Goal: Task Accomplishment & Management: Complete application form

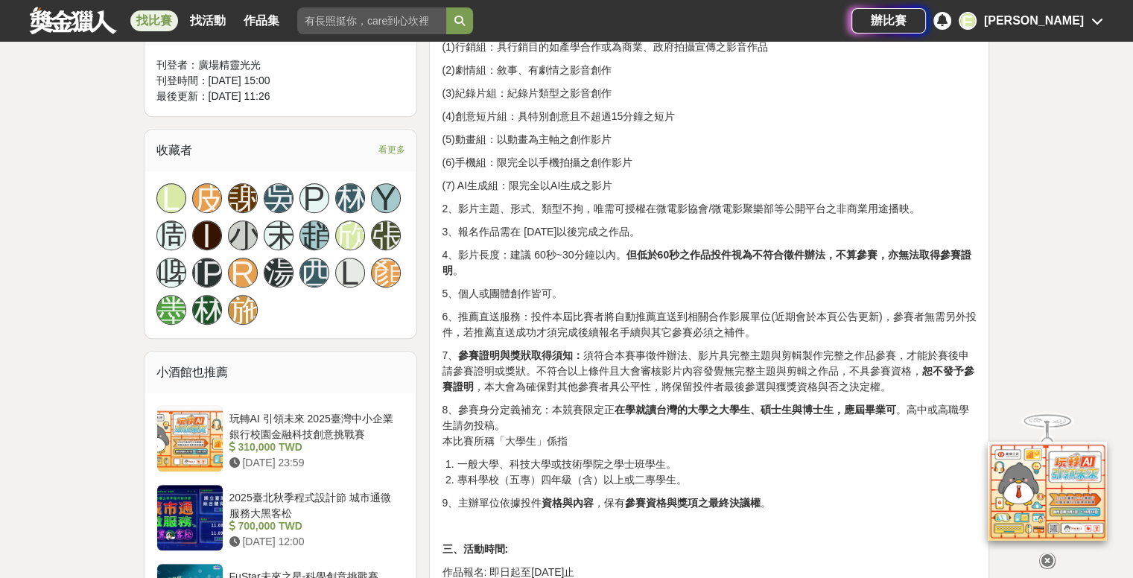
scroll to position [596, 0]
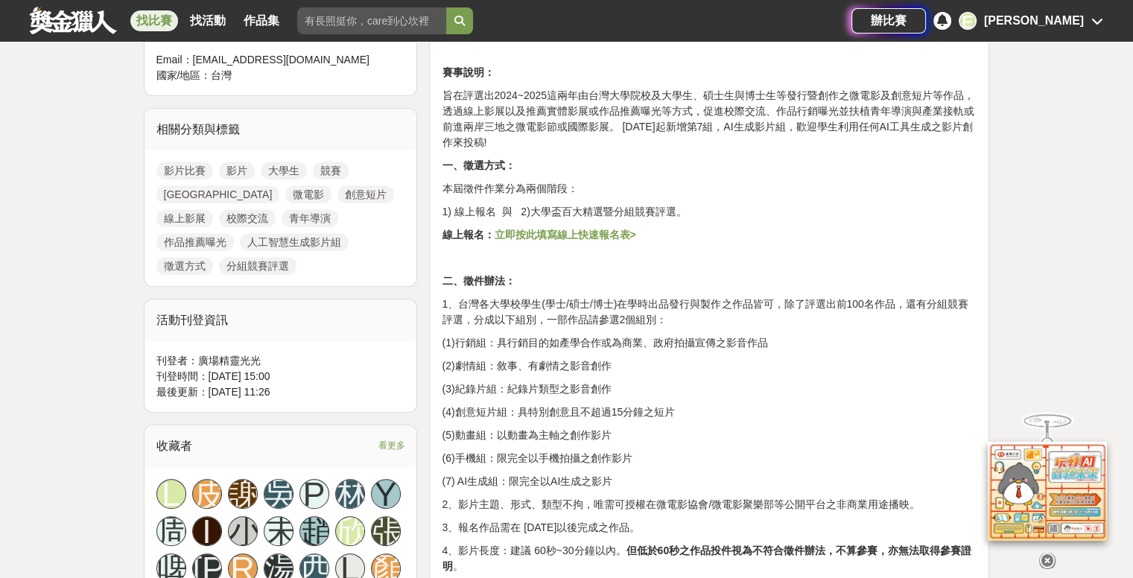
click at [605, 236] on strong "立即按此填寫線上快速報名表>" at bounding box center [565, 235] width 142 height 12
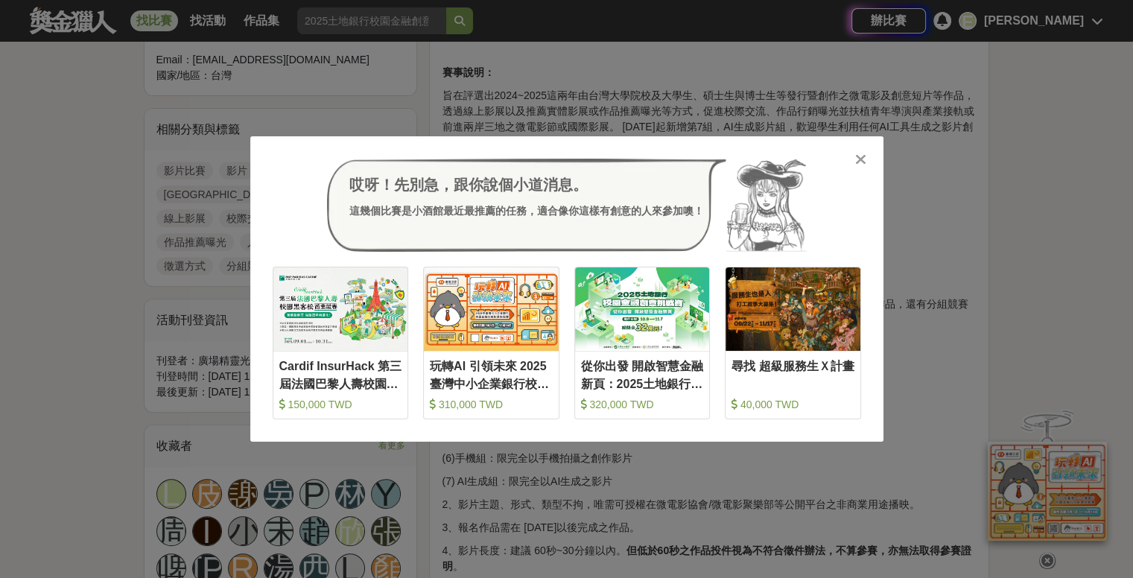
click at [858, 159] on icon at bounding box center [860, 159] width 11 height 15
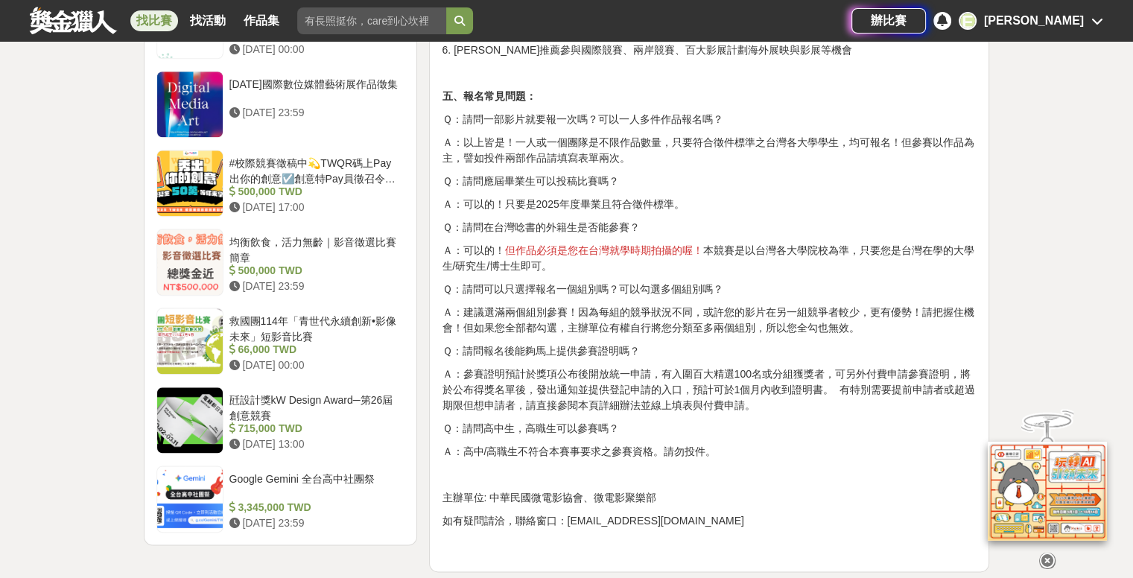
scroll to position [1788, 0]
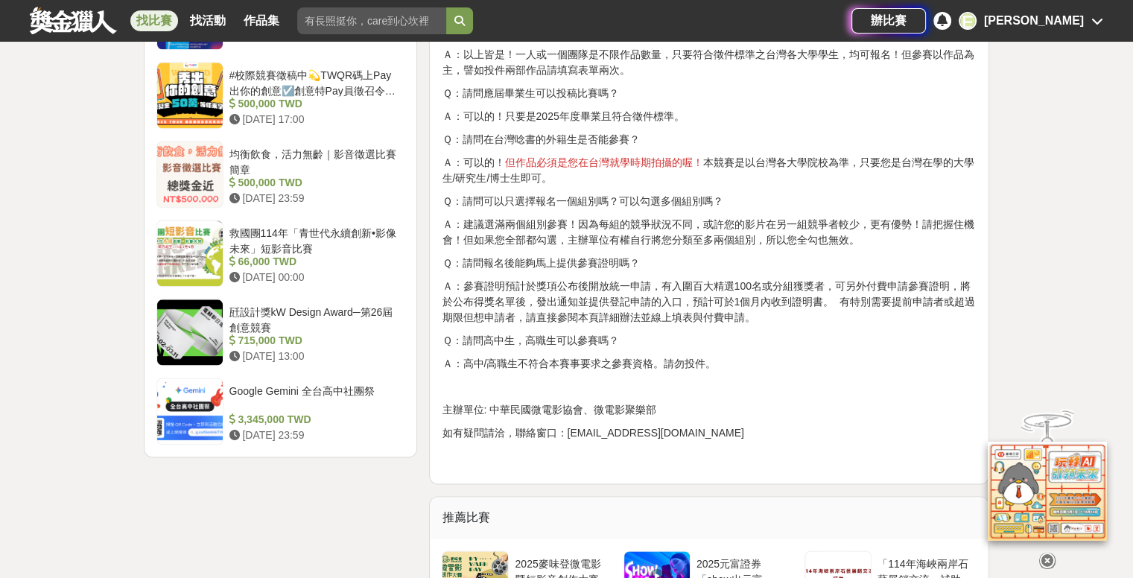
click at [632, 173] on p "Ａ：可以的！ 但作品必須是您在台灣就學時期拍攝的喔！ 本競賽是以台灣各大學院校為準，只要您是台灣在學的大學生/研究生/博士生即可。" at bounding box center [709, 170] width 535 height 31
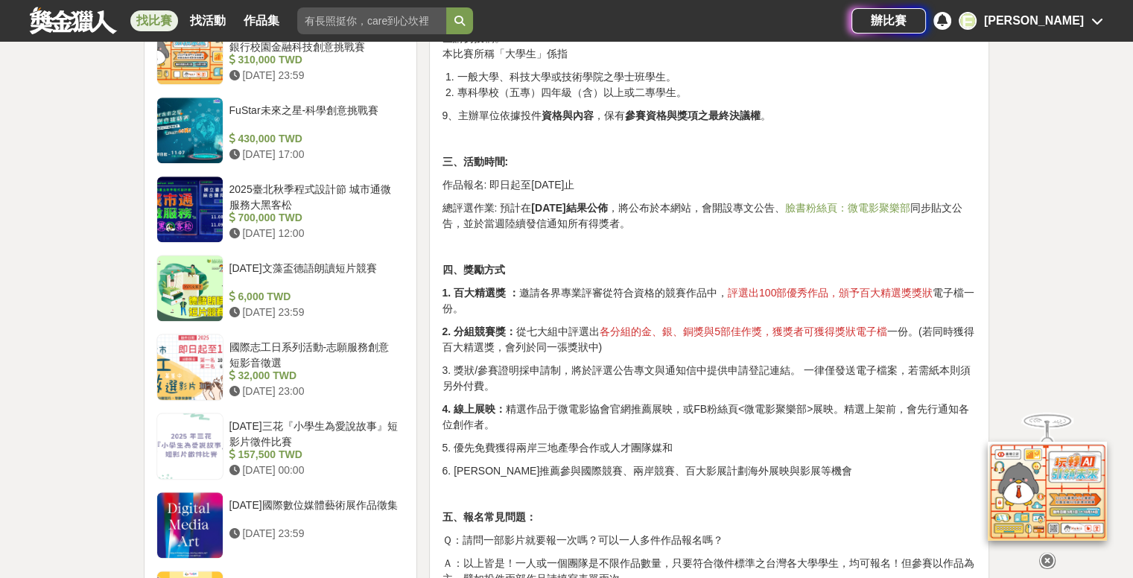
scroll to position [1266, 0]
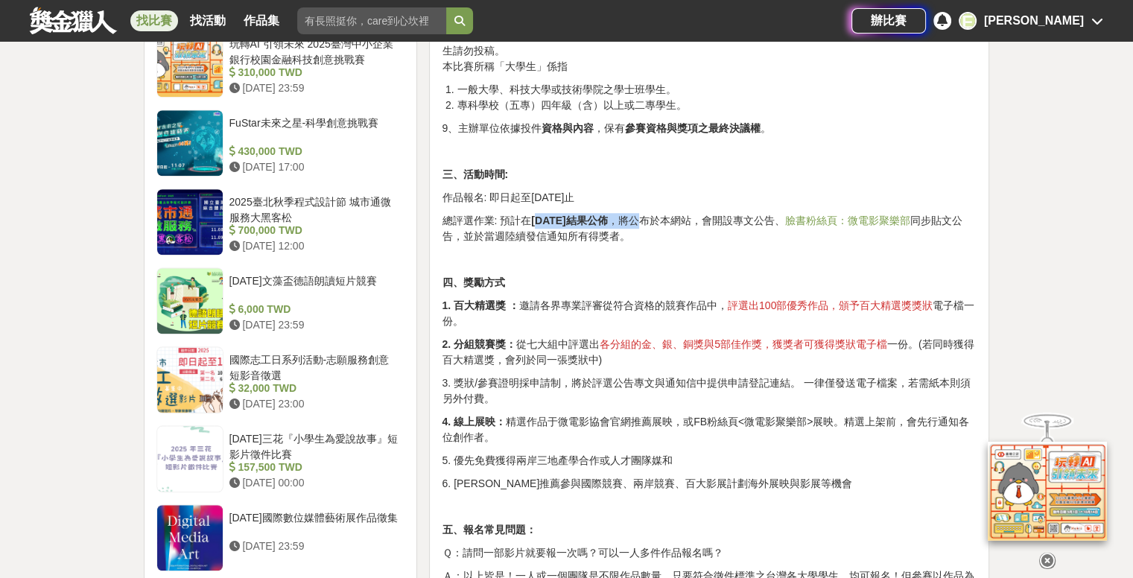
drag, startPoint x: 535, startPoint y: 218, endPoint x: 655, endPoint y: 212, distance: 120.0
click at [655, 213] on p "總評選作業: 預計在 2026年3月結果公佈 ，將公布於本網站，會開設專文公告、 臉書粉絲頁：微電影聚樂部 同步貼文公告，並於當週陸續發信通知所有得獎者。" at bounding box center [709, 228] width 535 height 31
click at [702, 257] on p at bounding box center [709, 260] width 535 height 16
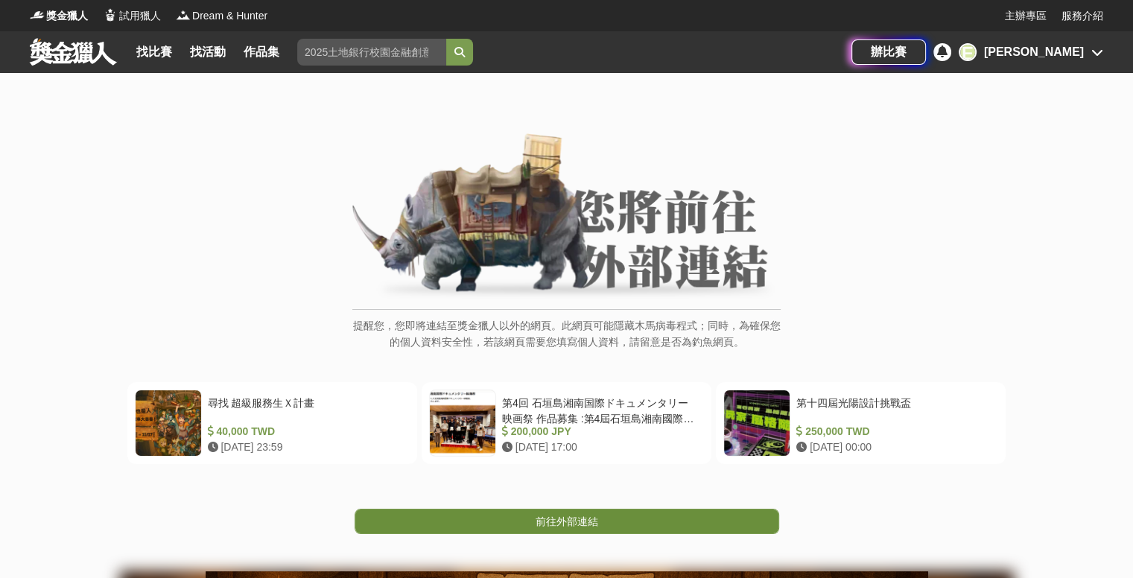
click at [615, 525] on link "前往外部連結" at bounding box center [567, 521] width 425 height 25
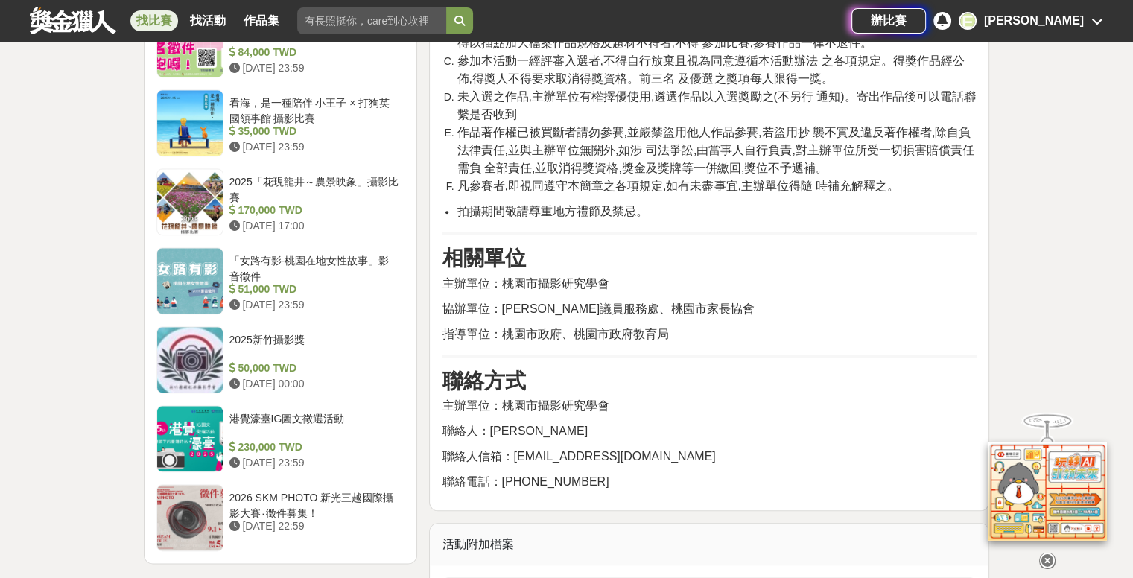
scroll to position [1937, 0]
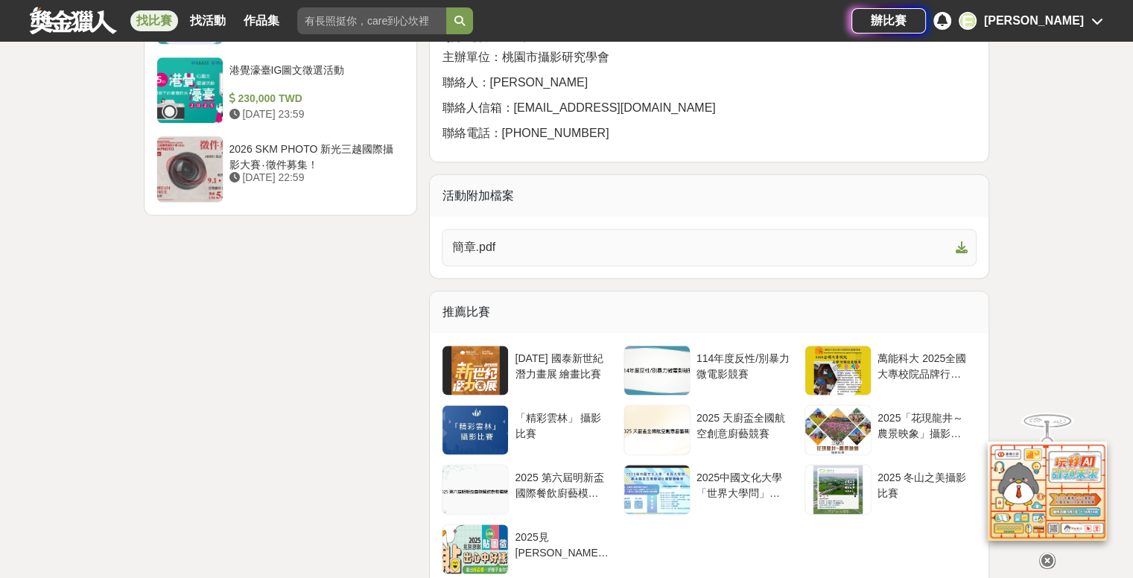
click at [544, 238] on span "簡章.pdf" at bounding box center [700, 247] width 498 height 18
drag, startPoint x: 483, startPoint y: 421, endPoint x: 247, endPoint y: 441, distance: 237.7
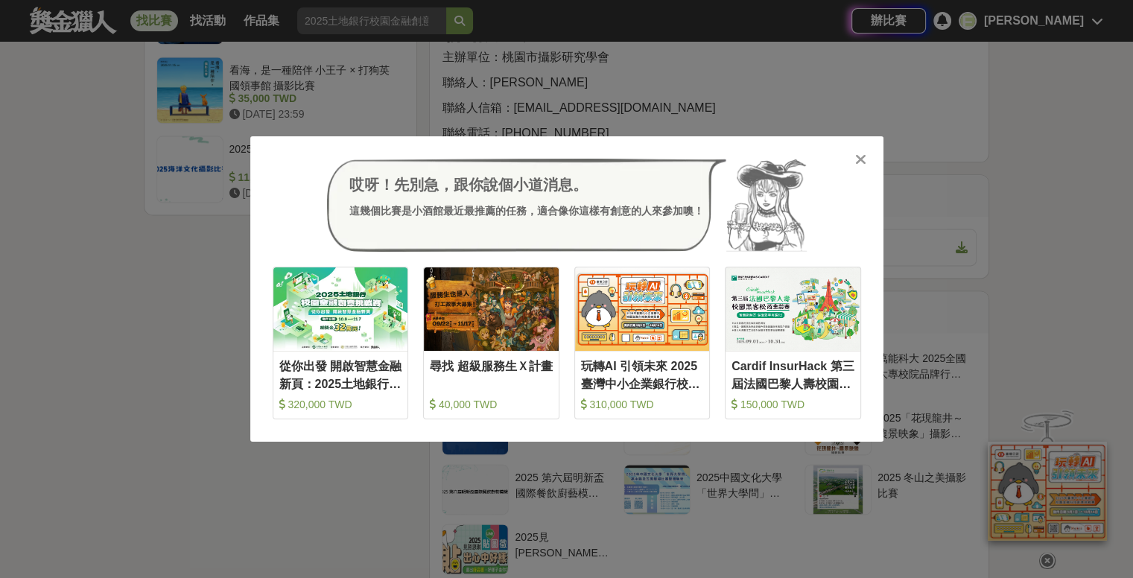
click at [855, 158] on icon at bounding box center [860, 159] width 11 height 15
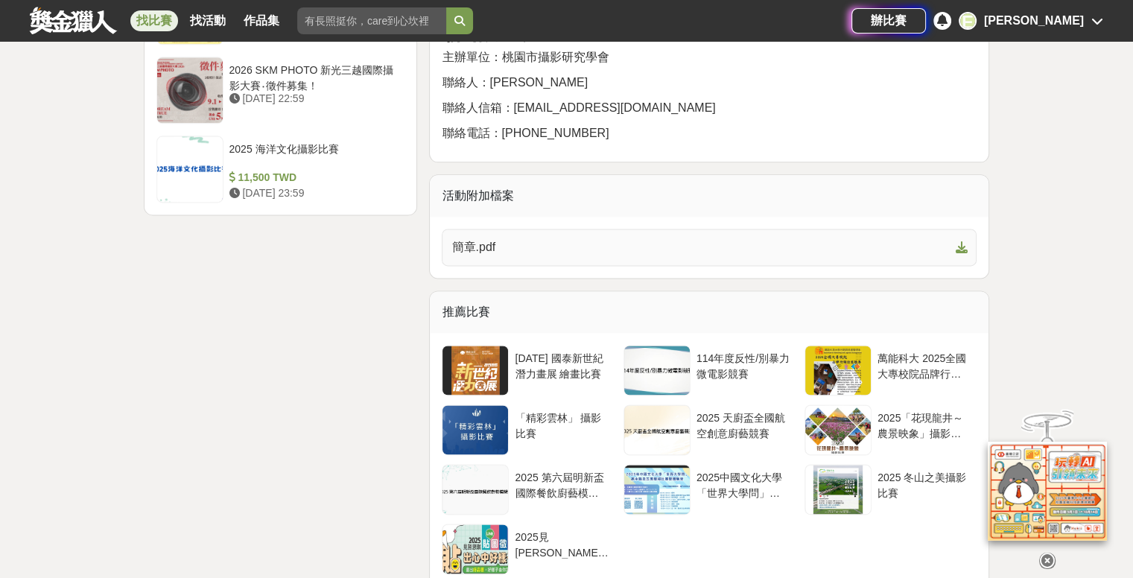
scroll to position [1639, 0]
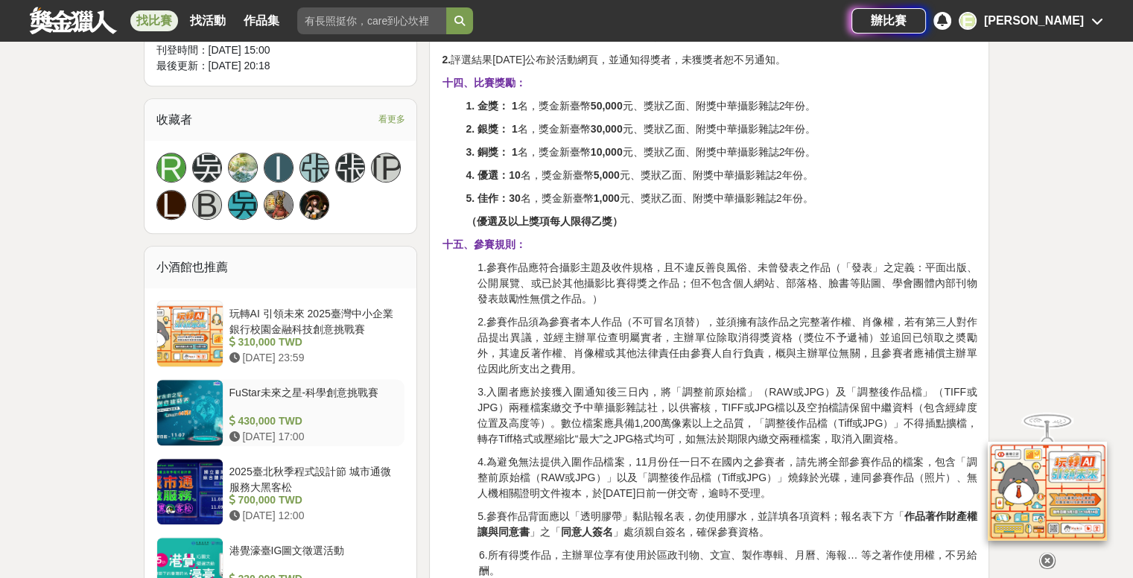
scroll to position [1341, 0]
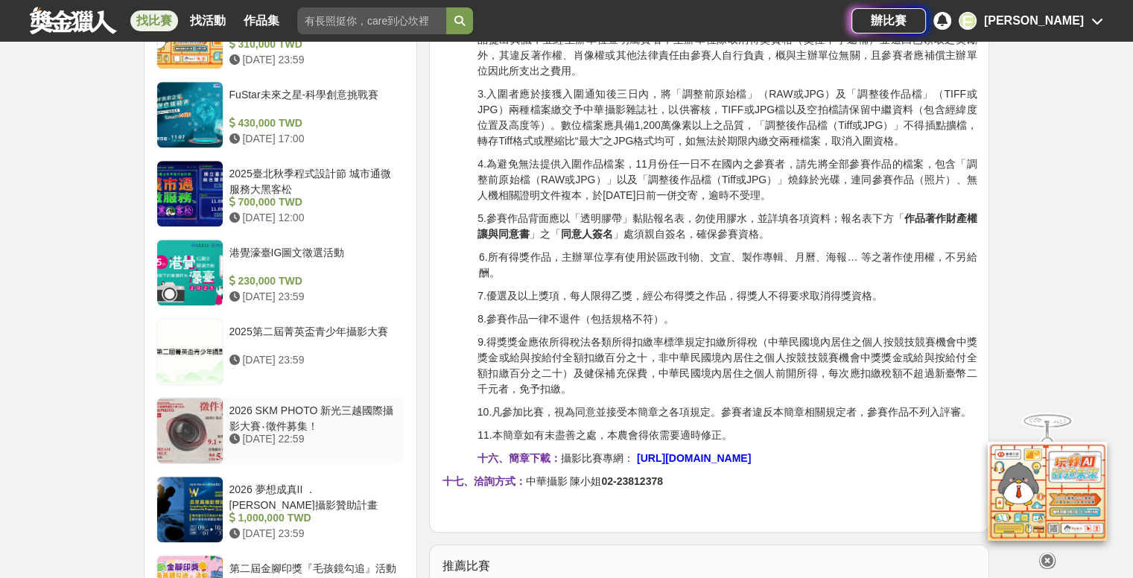
click at [299, 431] on div "[DATE] 22:59" at bounding box center [314, 439] width 170 height 16
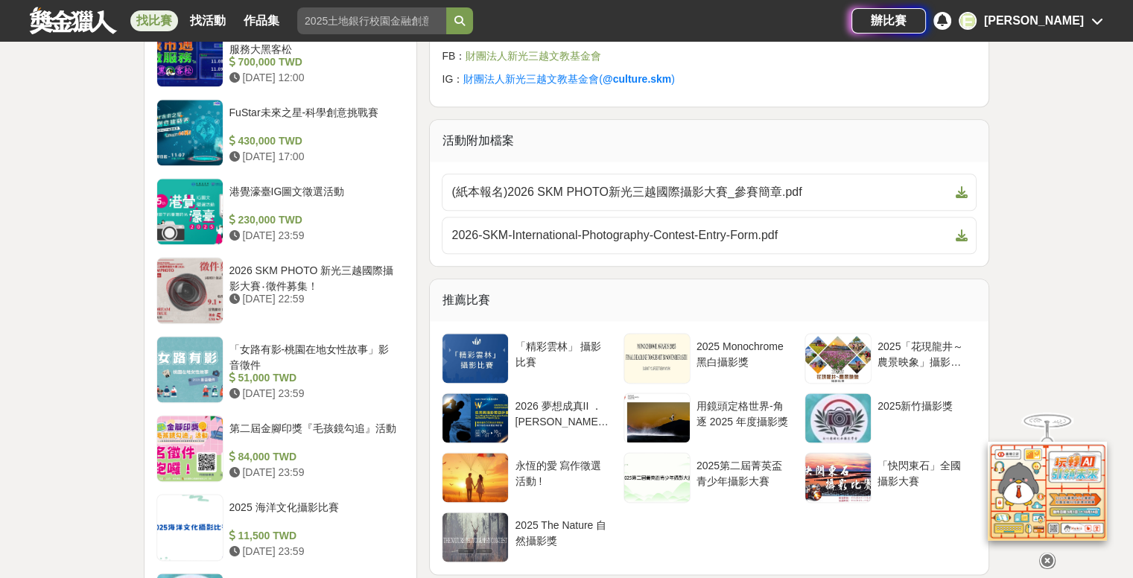
scroll to position [1784, 0]
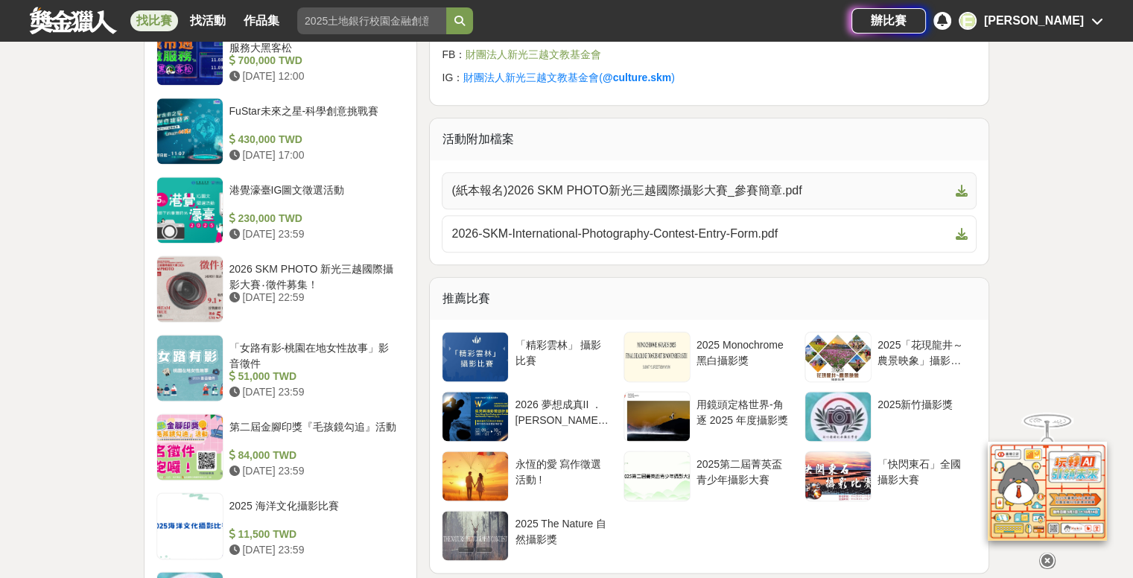
click at [677, 182] on span "(紙本報名)2026 SKM PHOTO新光三越國際攝影大賽_參賽簡章.pdf" at bounding box center [700, 191] width 498 height 18
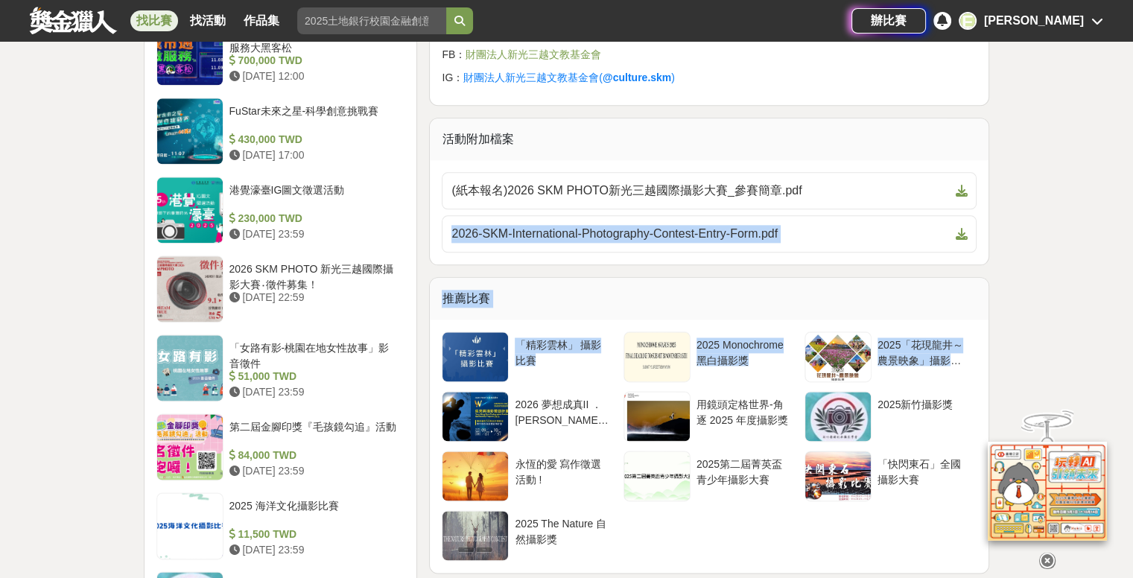
drag, startPoint x: 1135, startPoint y: 314, endPoint x: 1095, endPoint y: 139, distance: 179.6
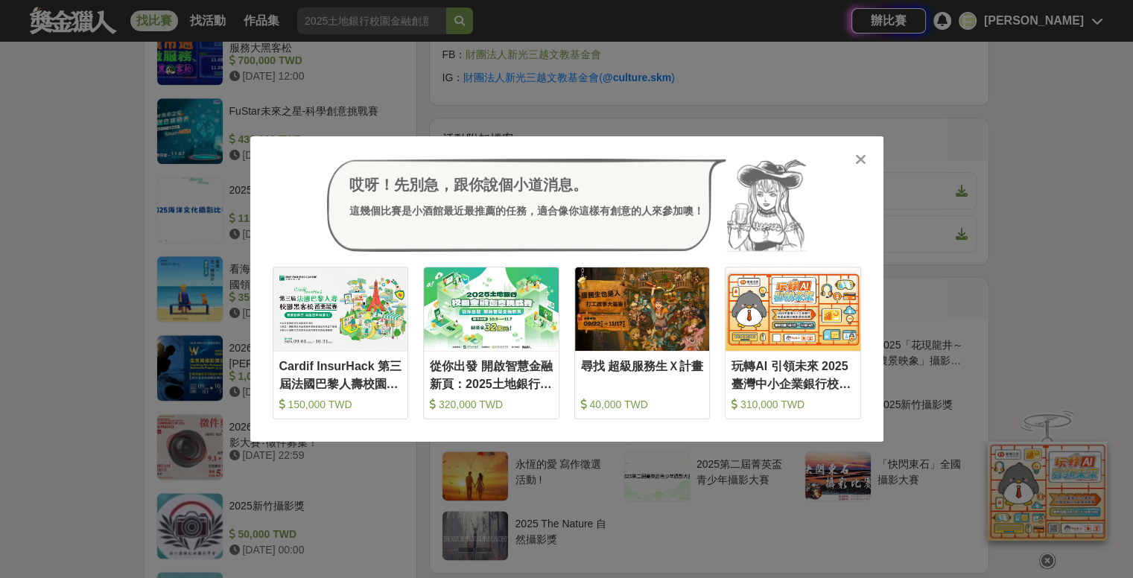
click at [870, 153] on div "哎呀！先別急，跟你說個小道消息。 這幾個比賽是小酒館最近最推薦的任務，適合像你這樣有創意的人來參加噢！ 收藏 Cardif InsurHack 第三屆法國巴黎…" at bounding box center [566, 289] width 633 height 306
click at [862, 154] on icon at bounding box center [860, 159] width 11 height 15
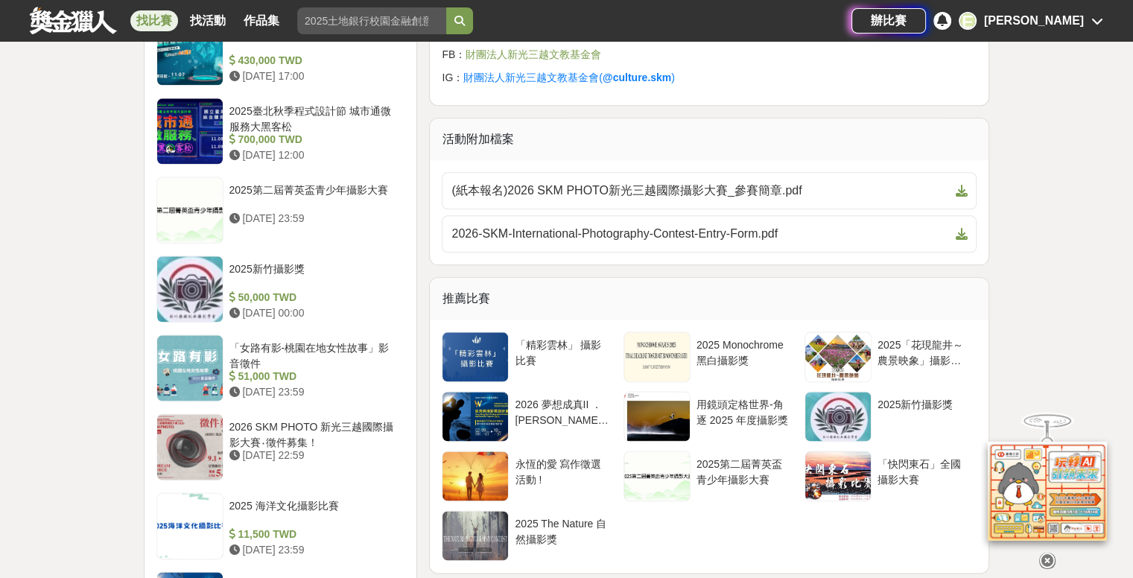
scroll to position [1508, 0]
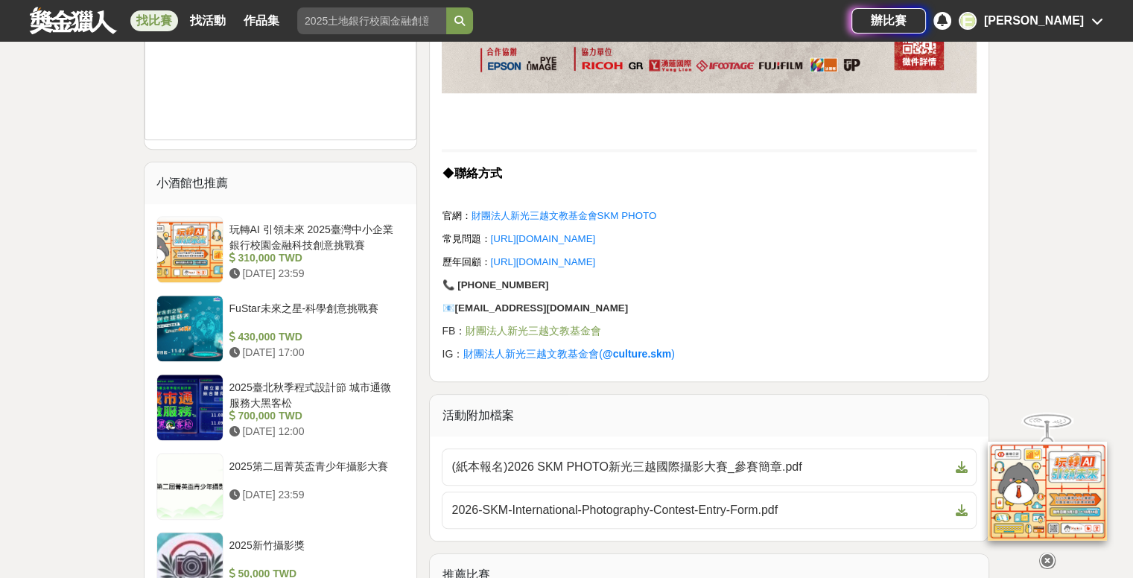
drag, startPoint x: 1079, startPoint y: 263, endPoint x: 1097, endPoint y: 136, distance: 128.0
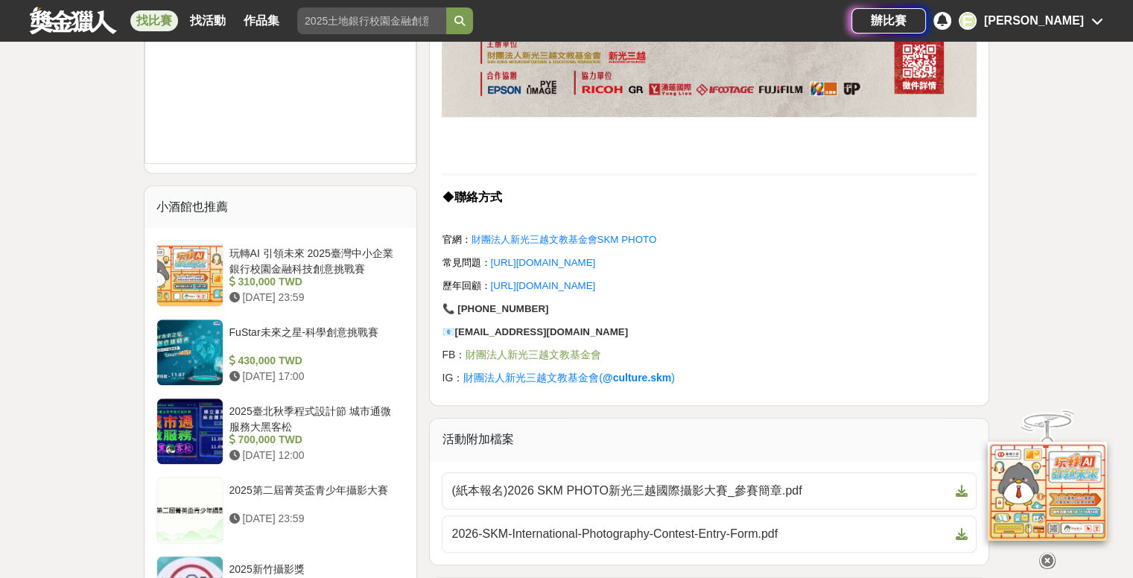
drag, startPoint x: 1117, startPoint y: 308, endPoint x: 1119, endPoint y: 279, distance: 28.3
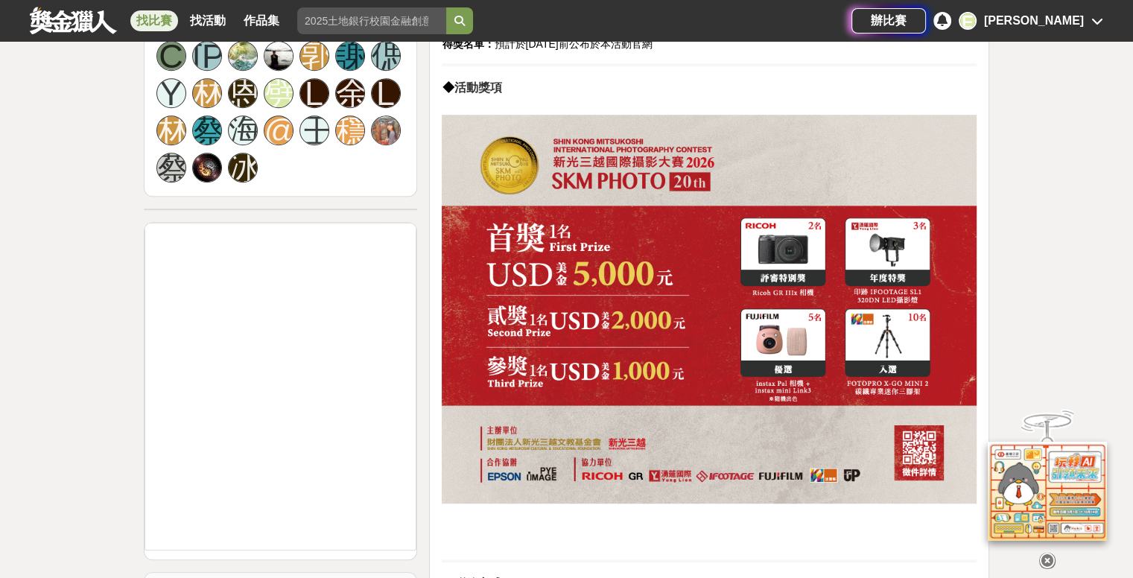
drag, startPoint x: 1123, startPoint y: 228, endPoint x: 1112, endPoint y: 166, distance: 62.8
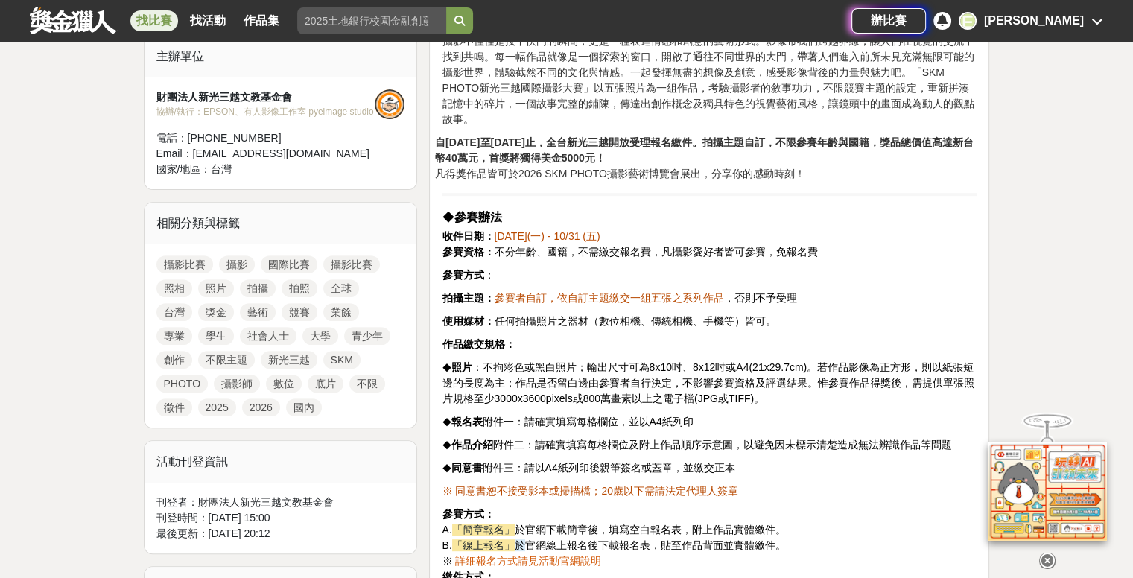
scroll to position [521, 0]
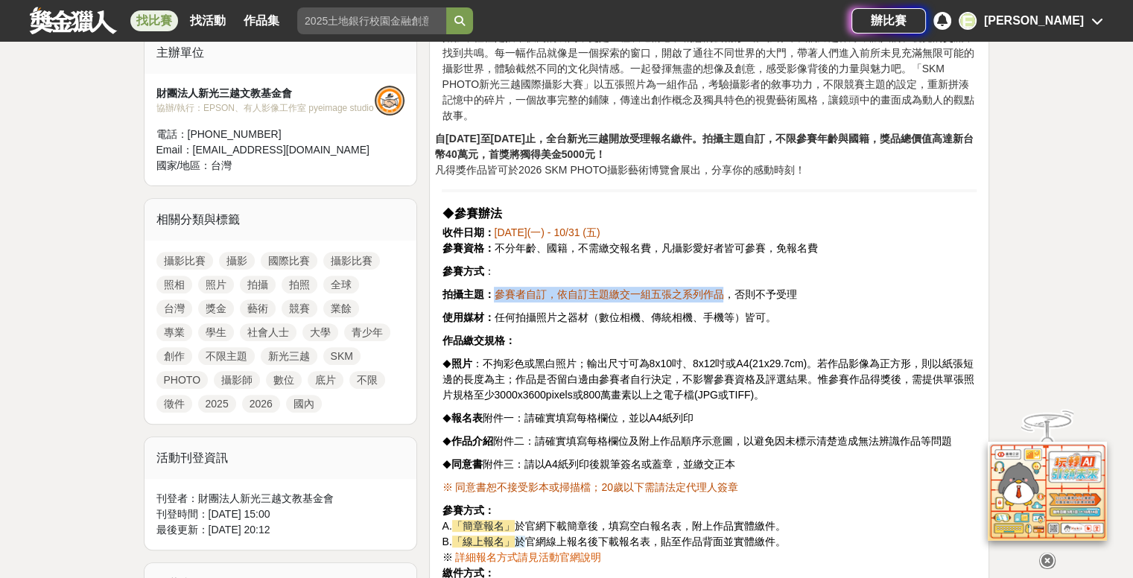
drag, startPoint x: 493, startPoint y: 272, endPoint x: 727, endPoint y: 272, distance: 233.9
click at [727, 287] on p "拍攝主題： 參賽者自訂，依自訂主題繳交一組五張之系列作品 ，否則不予受理" at bounding box center [709, 295] width 535 height 16
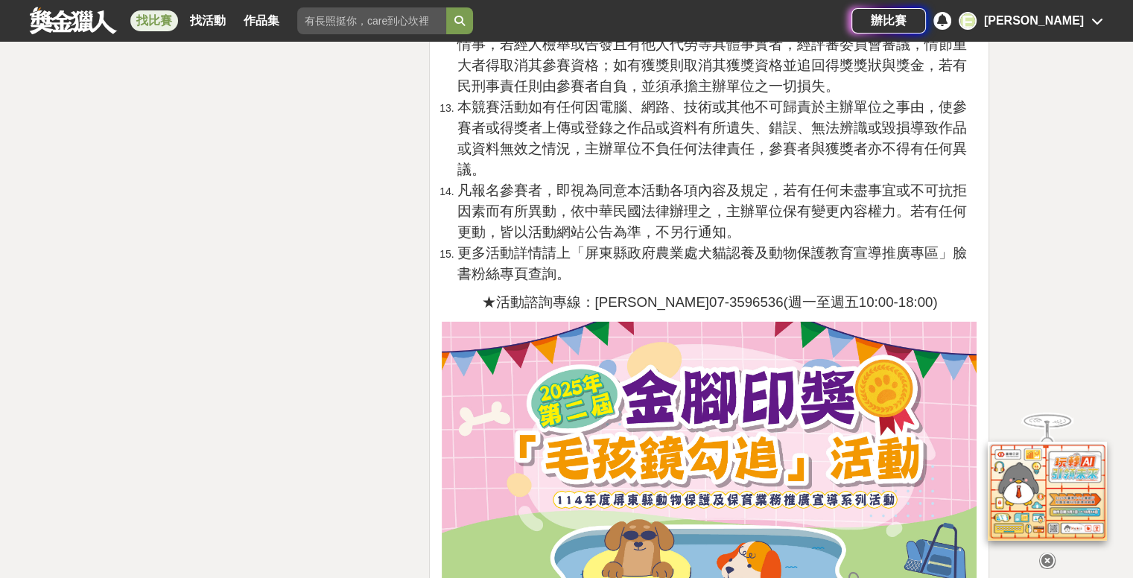
scroll to position [3278, 0]
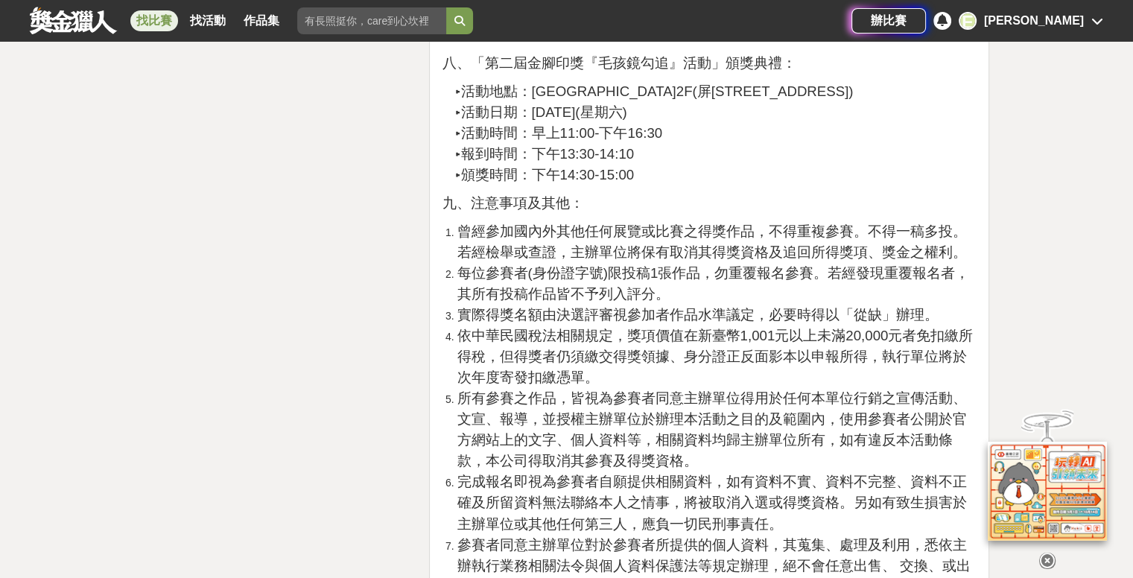
scroll to position [2346, 0]
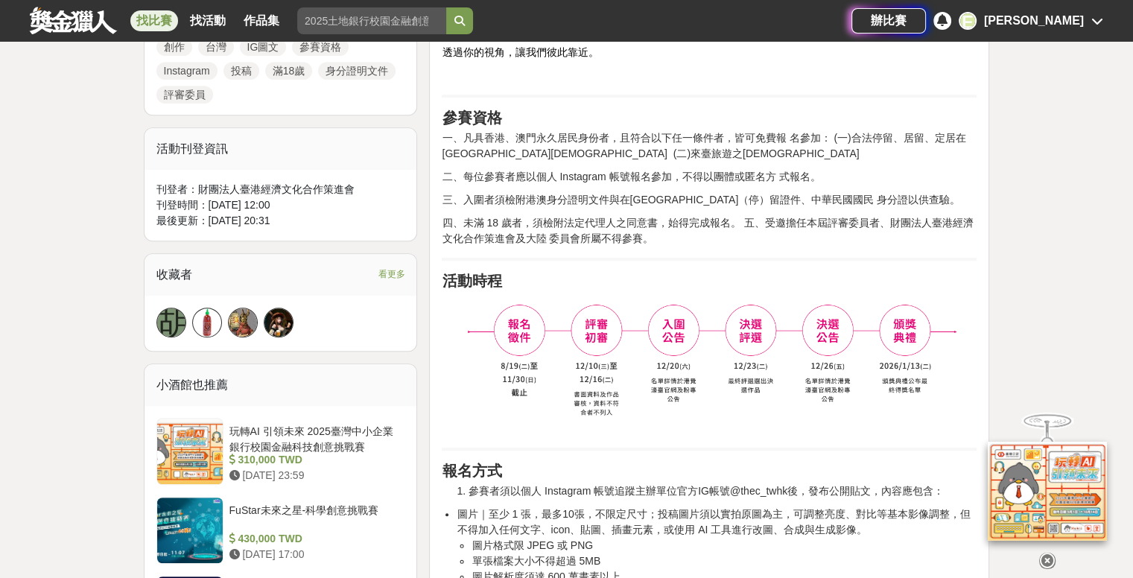
scroll to position [819, 0]
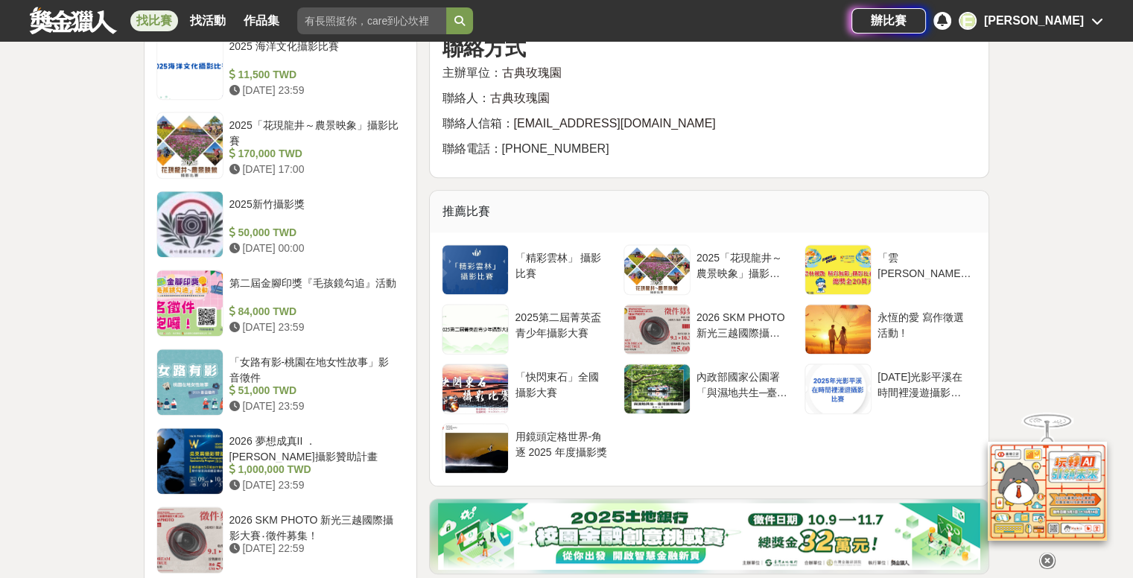
scroll to position [1564, 0]
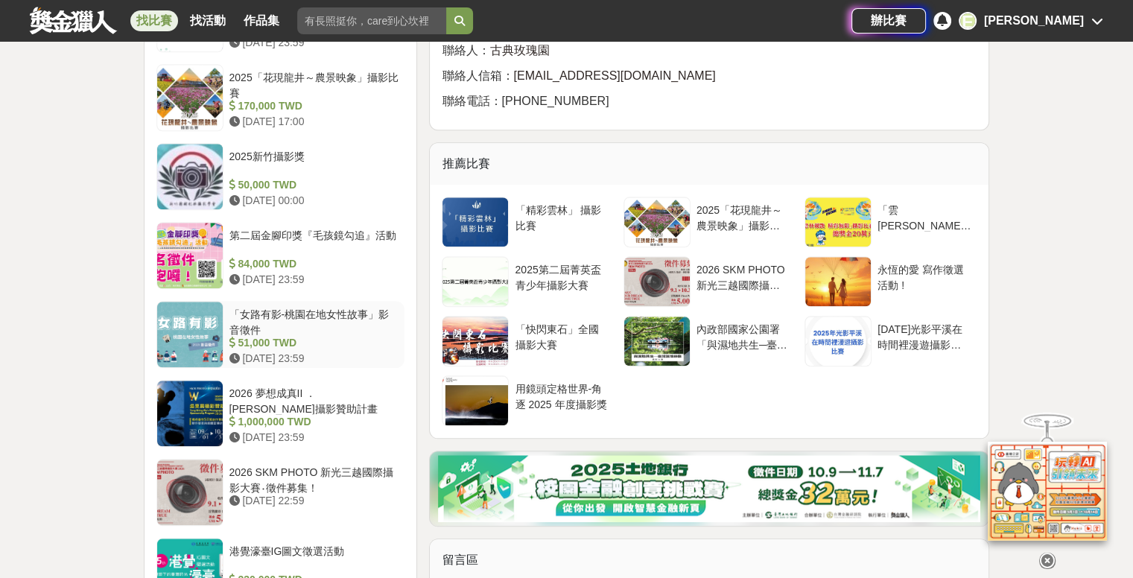
click at [372, 326] on div "「女路有影-桃園在地女性故事」影音徵件" at bounding box center [314, 321] width 170 height 28
